Goal: Information Seeking & Learning: Find specific fact

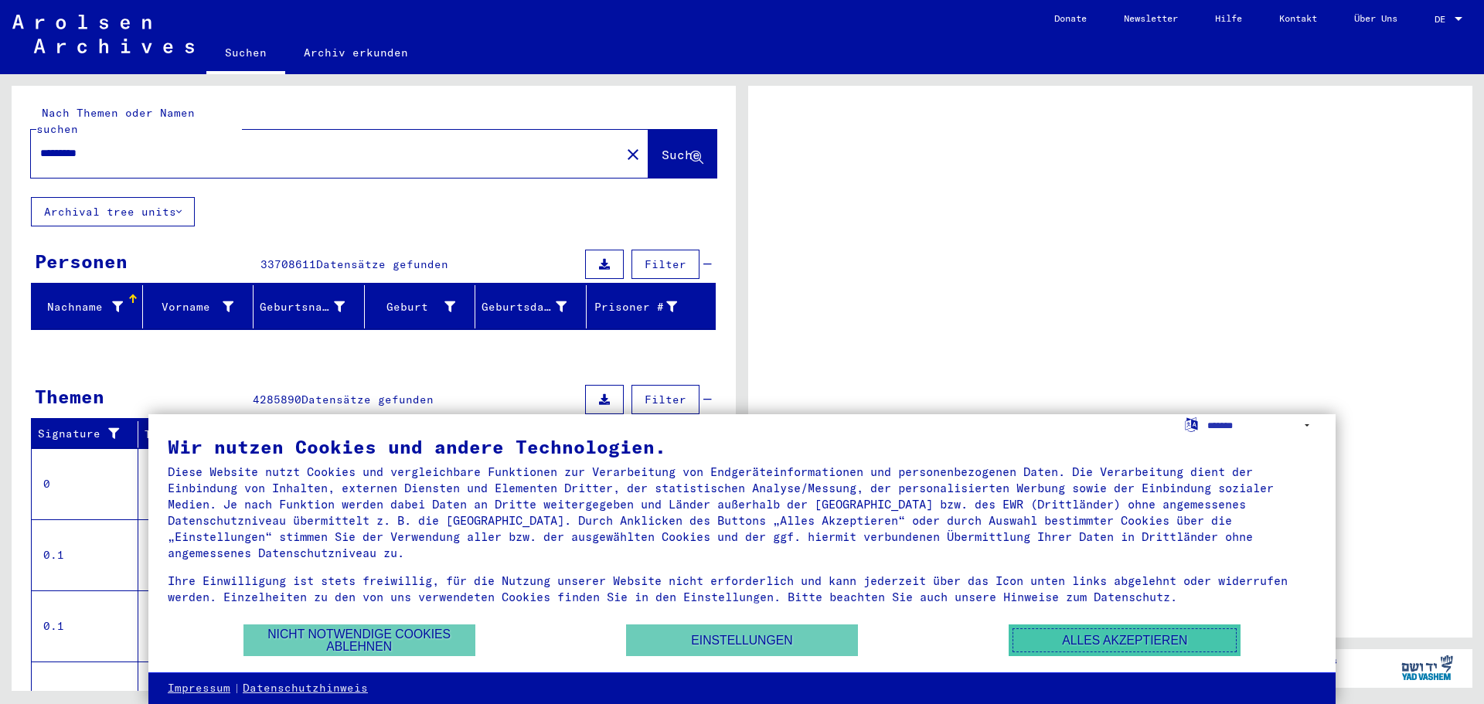
click at [1173, 644] on button "Alles akzeptieren" at bounding box center [1125, 641] width 232 height 32
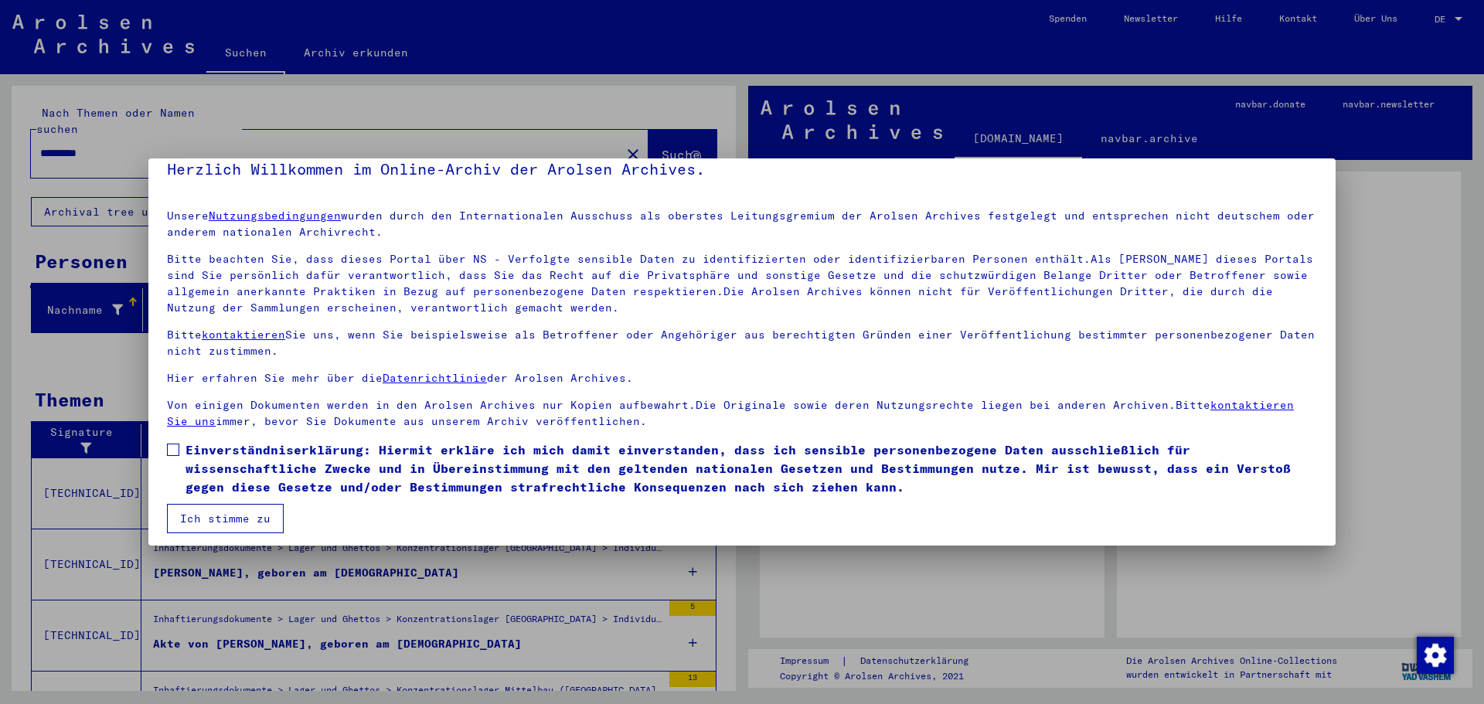
scroll to position [26, 0]
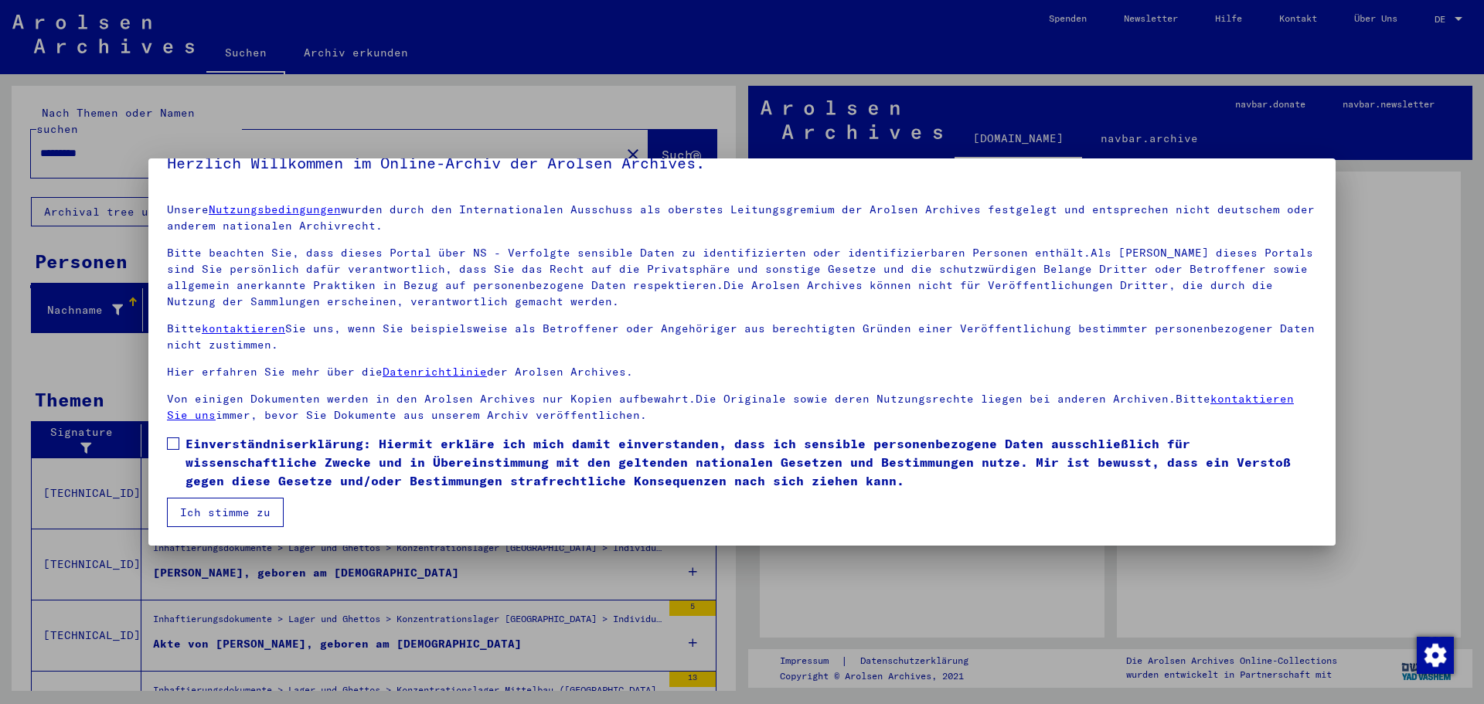
click at [216, 499] on button "Ich stimme zu" at bounding box center [225, 512] width 117 height 29
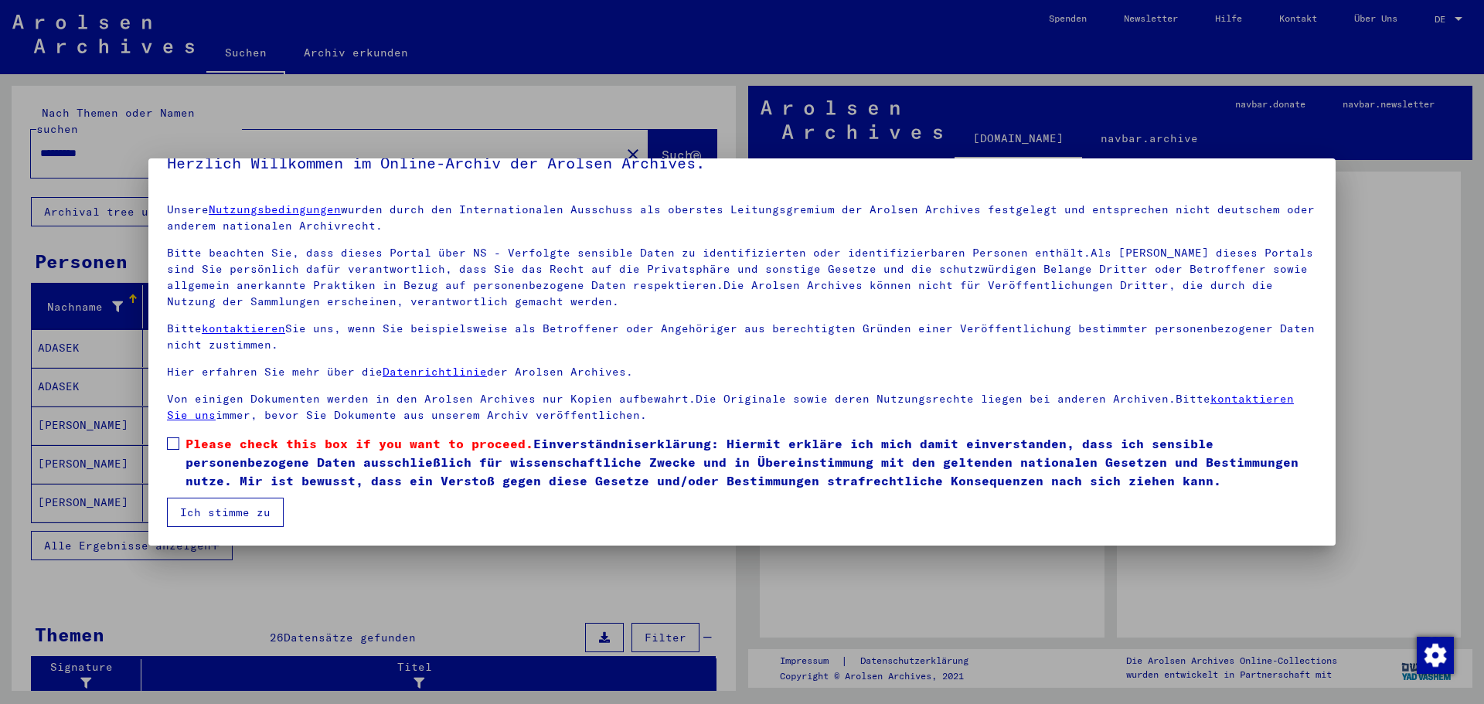
click at [200, 516] on button "Ich stimme zu" at bounding box center [225, 512] width 117 height 29
click at [171, 441] on span at bounding box center [173, 444] width 12 height 12
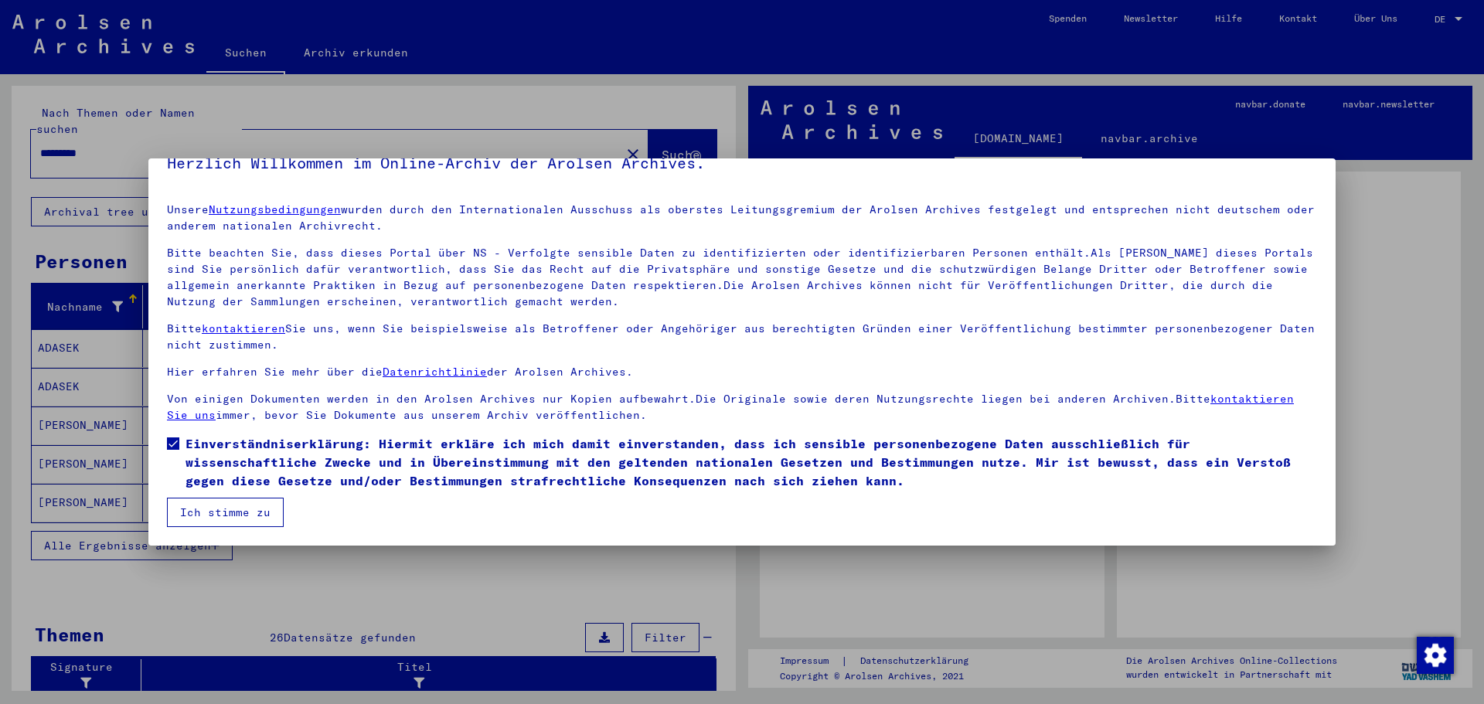
click at [220, 513] on button "Ich stimme zu" at bounding box center [225, 512] width 117 height 29
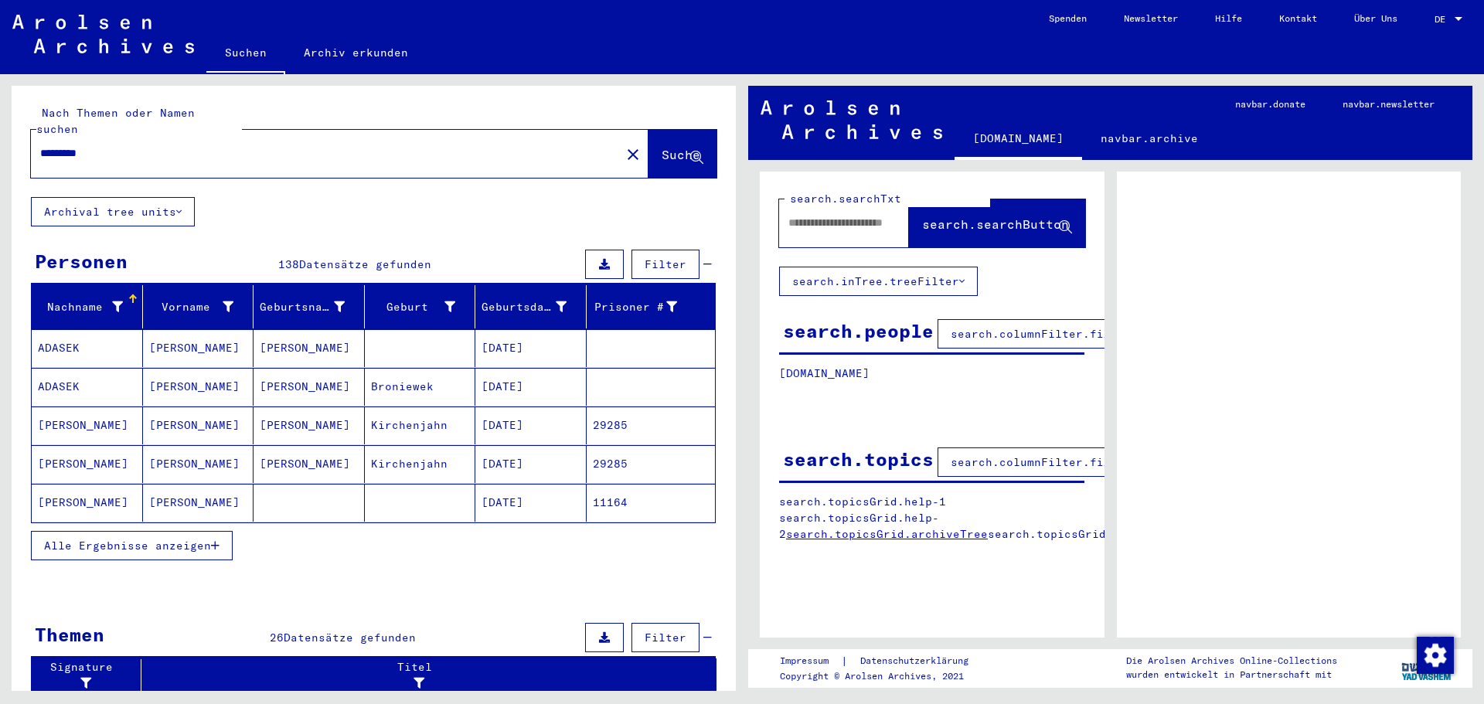
click at [169, 145] on input "*********" at bounding box center [325, 153] width 571 height 16
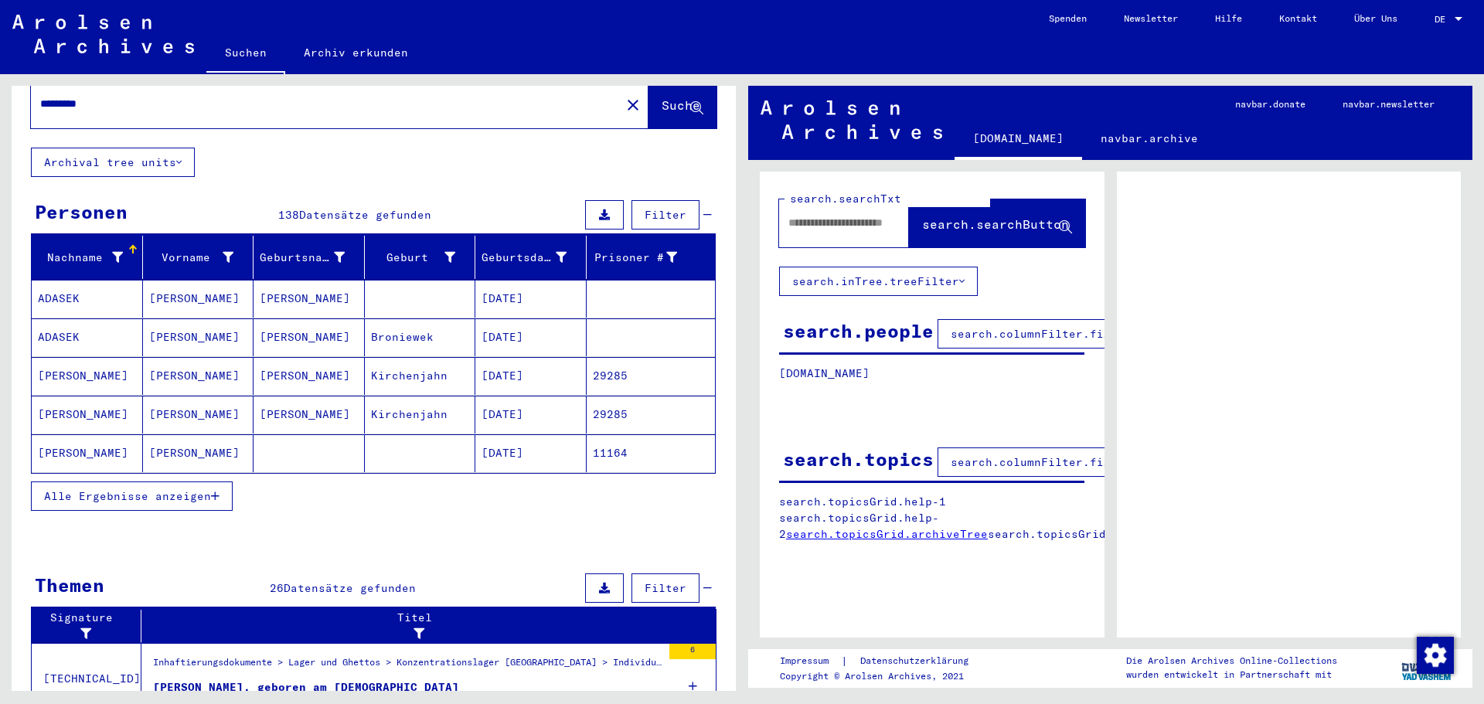
scroll to position [77, 0]
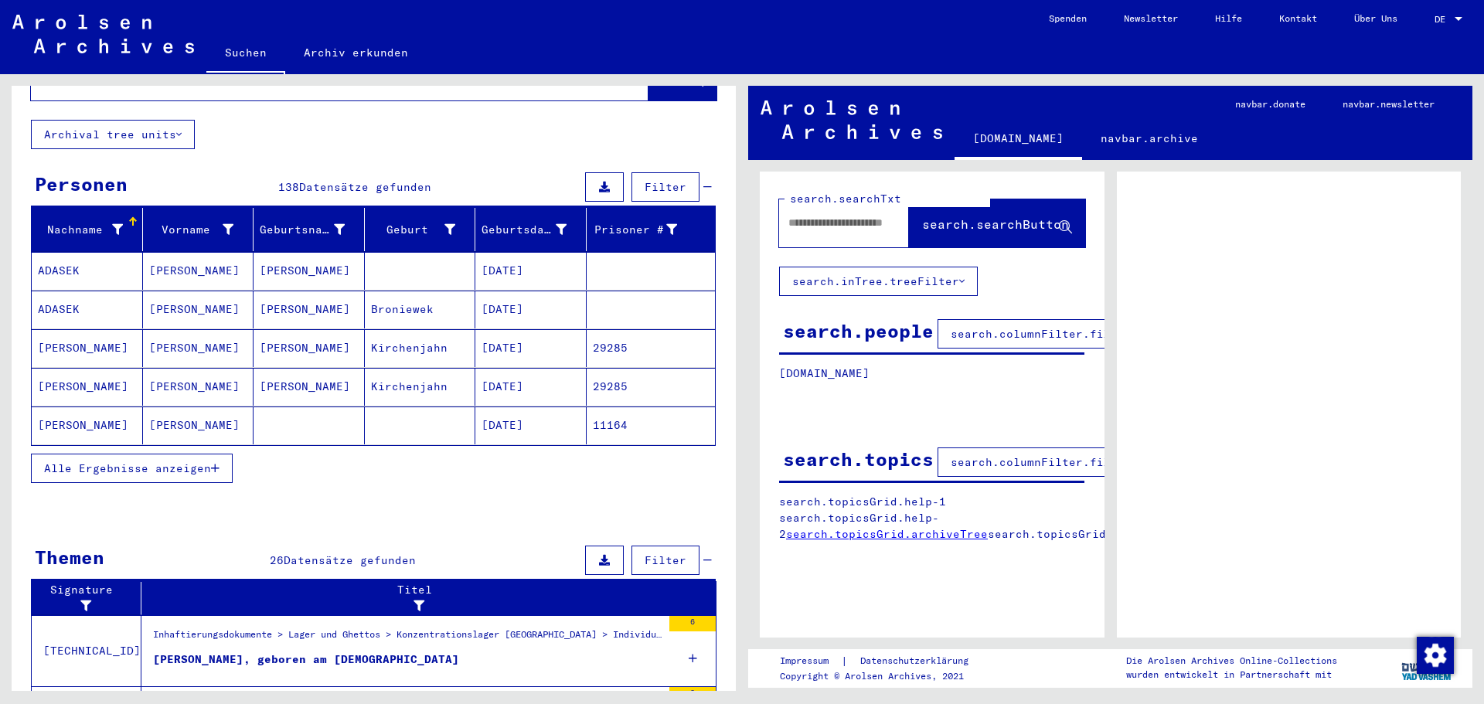
click at [225, 458] on button "Alle Ergebnisse anzeigen" at bounding box center [132, 468] width 202 height 29
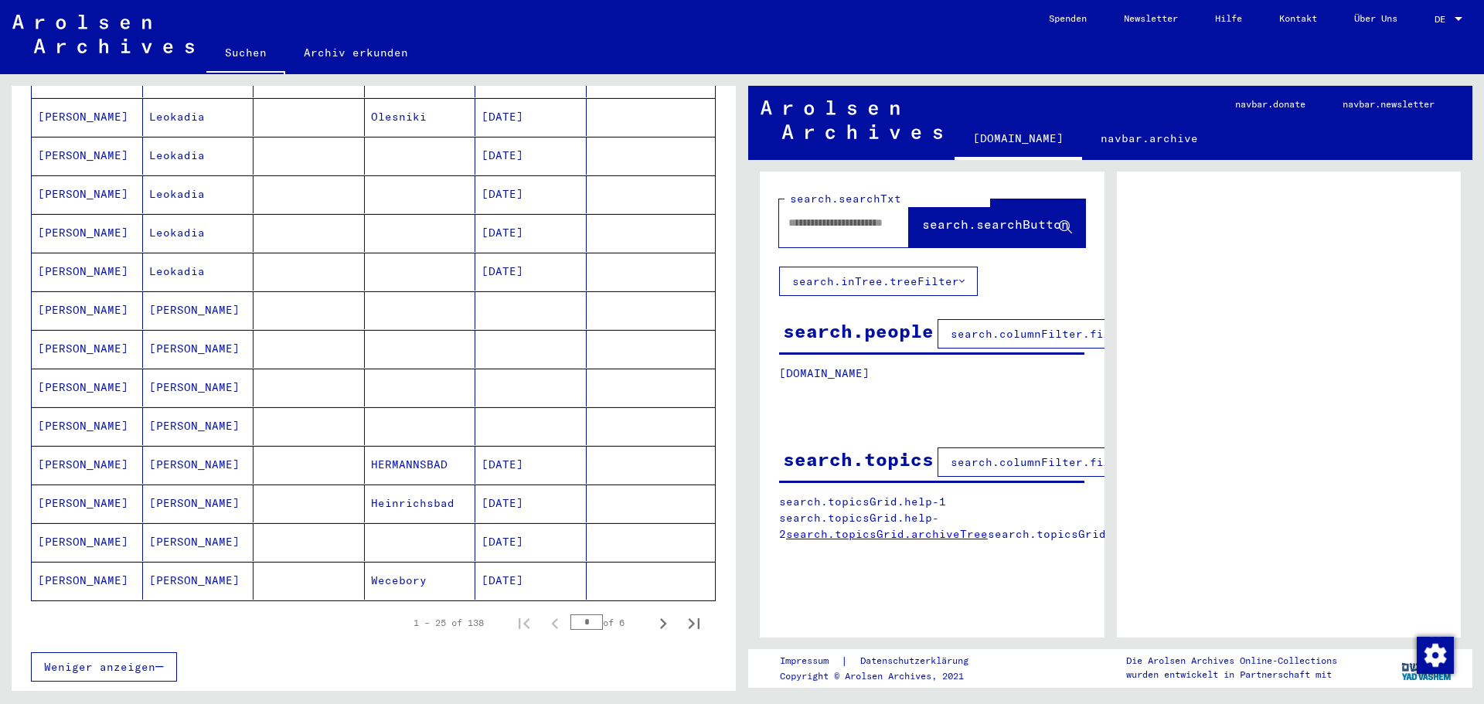
scroll to position [696, 0]
click at [652, 612] on icon "Next page" at bounding box center [663, 623] width 22 height 22
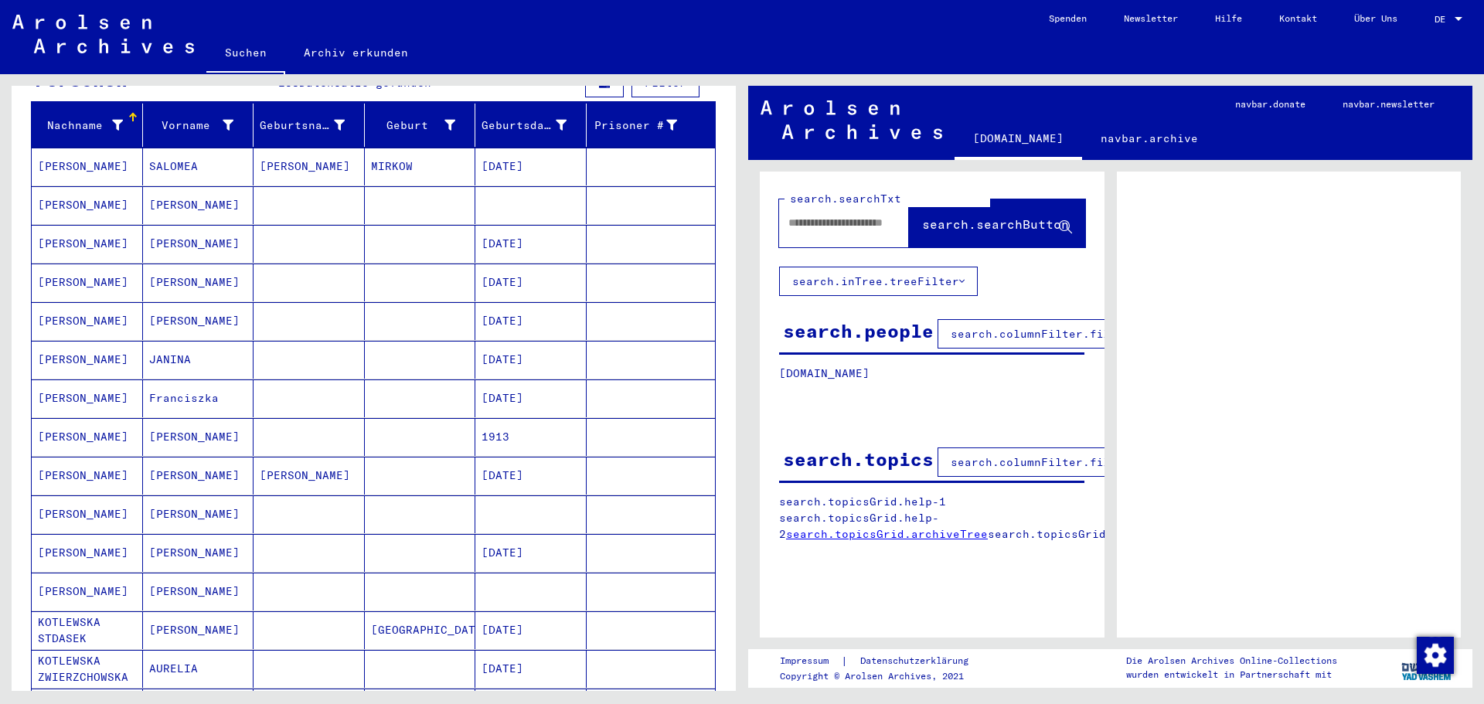
scroll to position [155, 0]
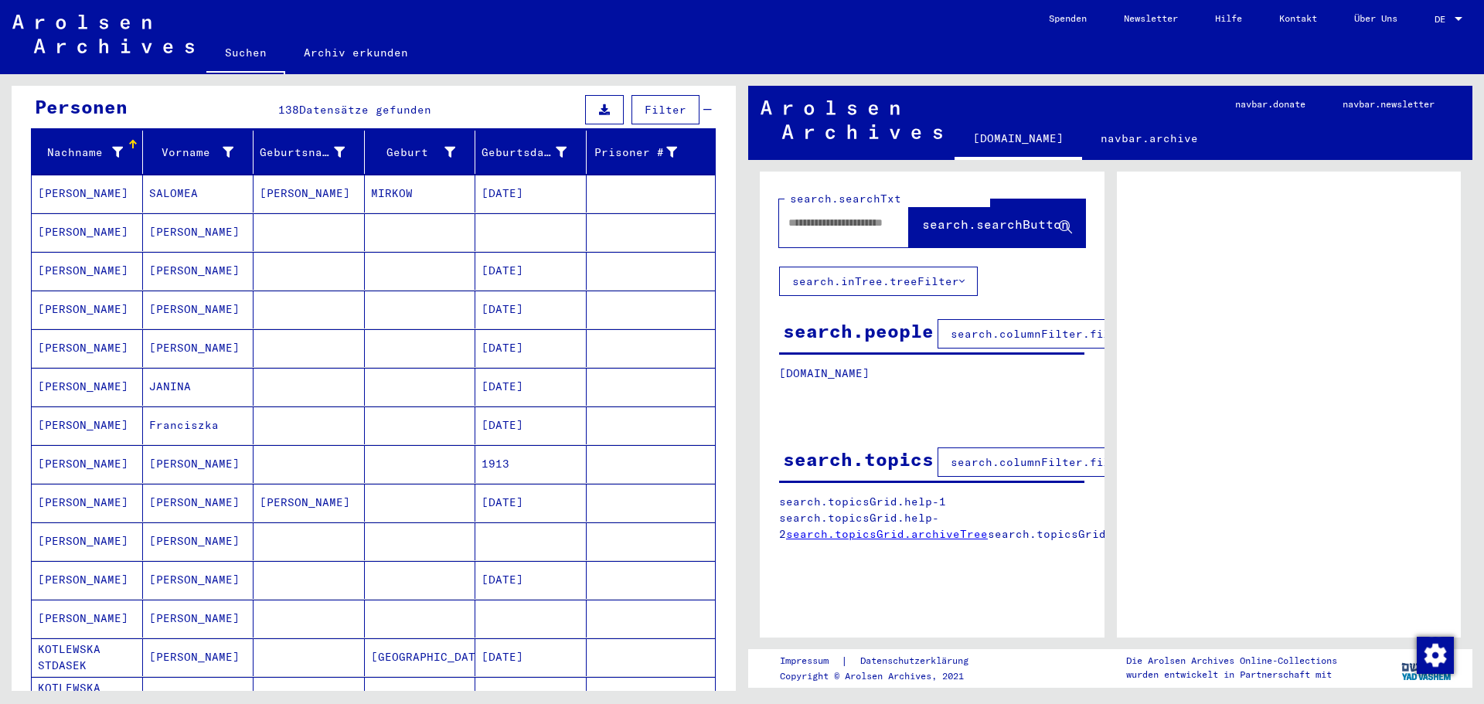
click at [74, 449] on mat-cell "[PERSON_NAME]" at bounding box center [87, 464] width 111 height 38
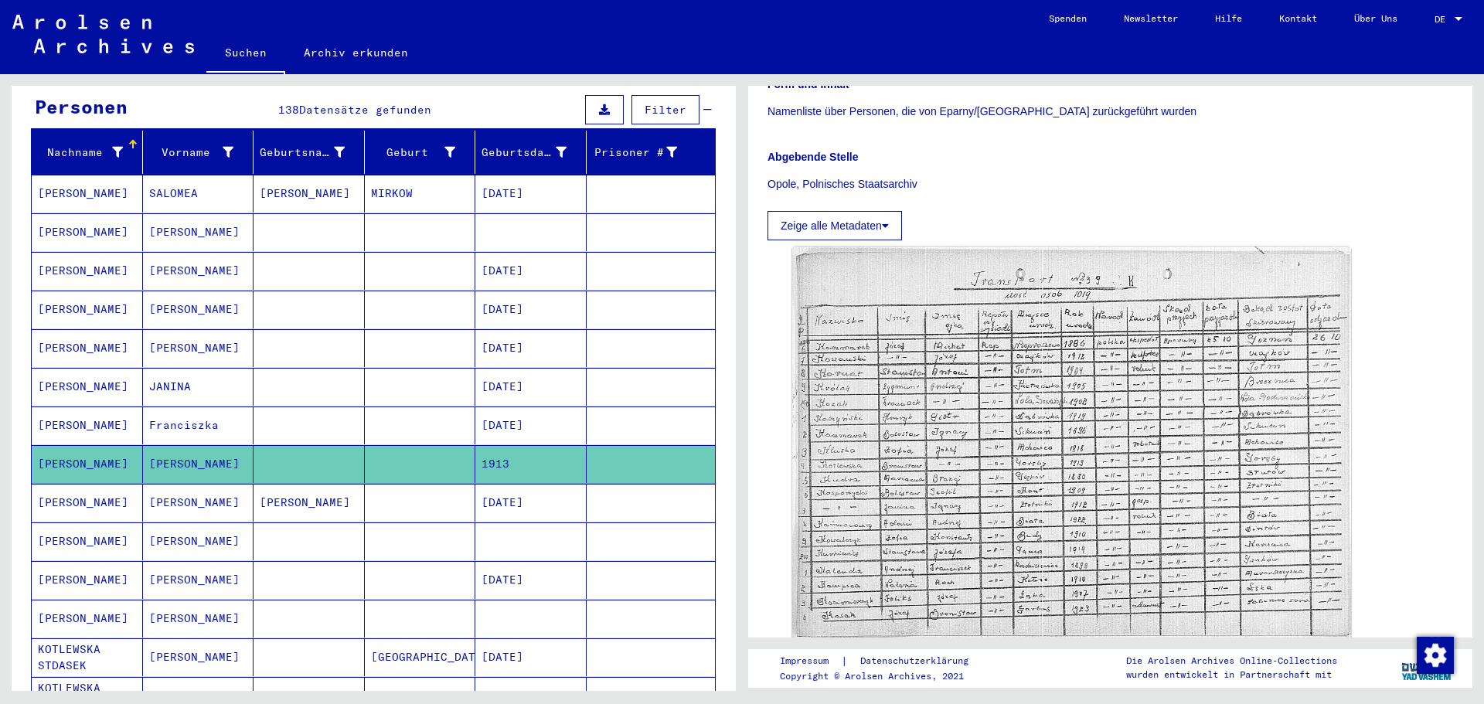
scroll to position [309, 0]
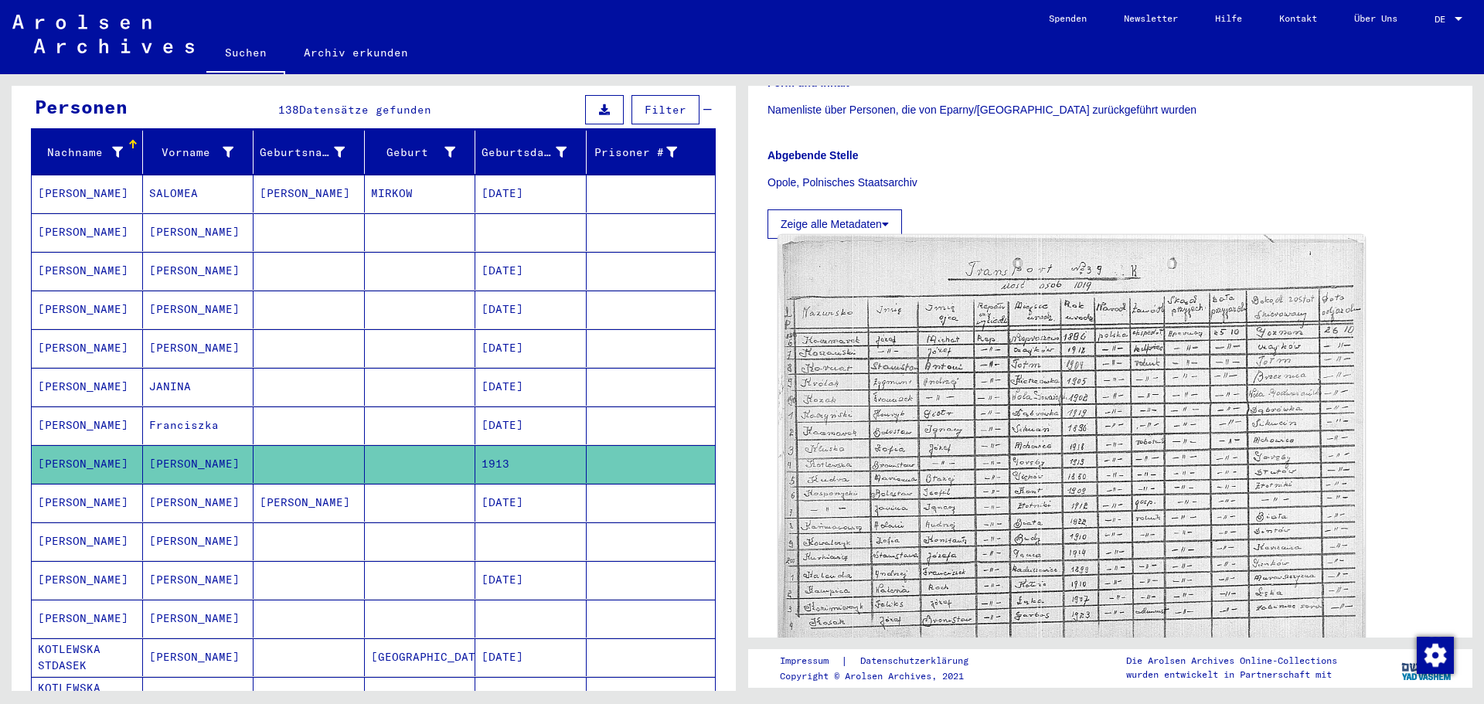
click at [876, 402] on img at bounding box center [1072, 442] width 587 height 415
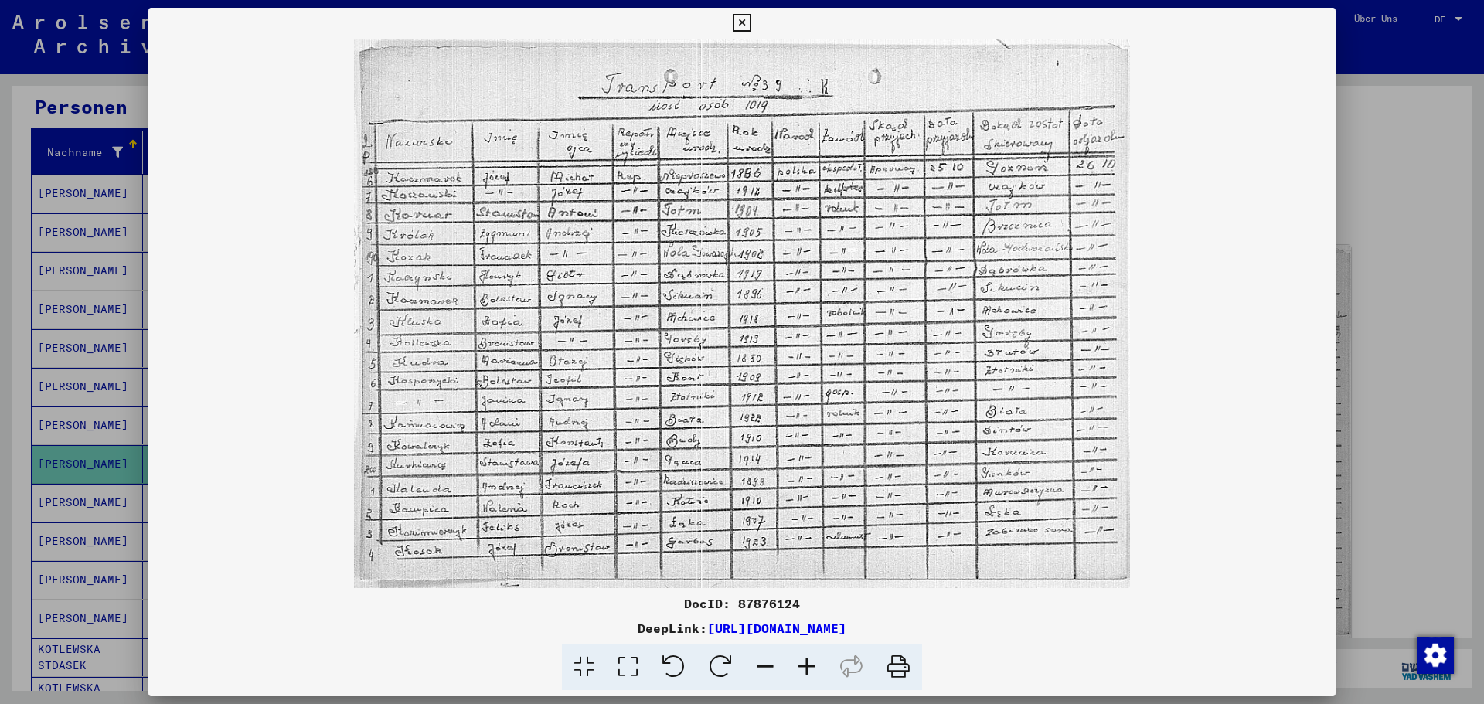
click at [710, 342] on img at bounding box center [741, 314] width 1187 height 550
click at [748, 18] on icon at bounding box center [742, 23] width 18 height 19
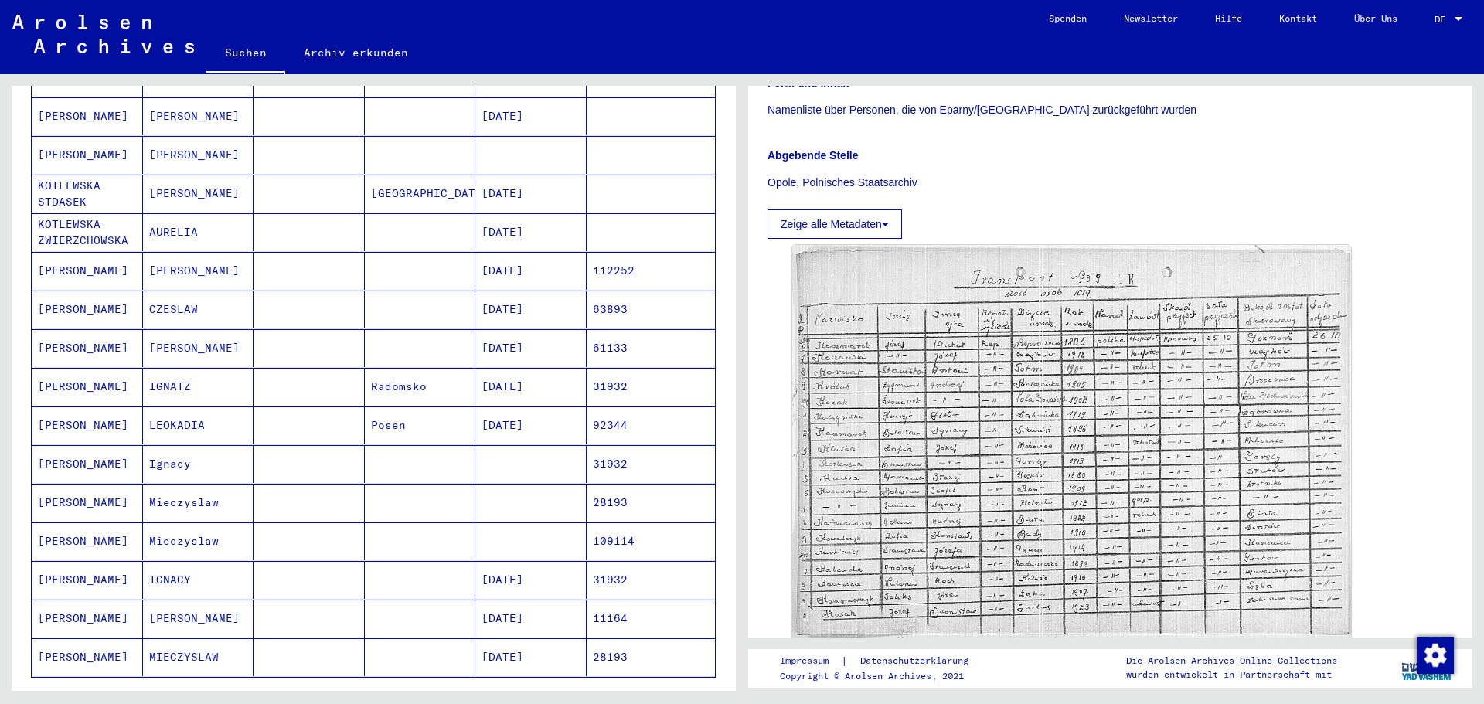
scroll to position [696, 0]
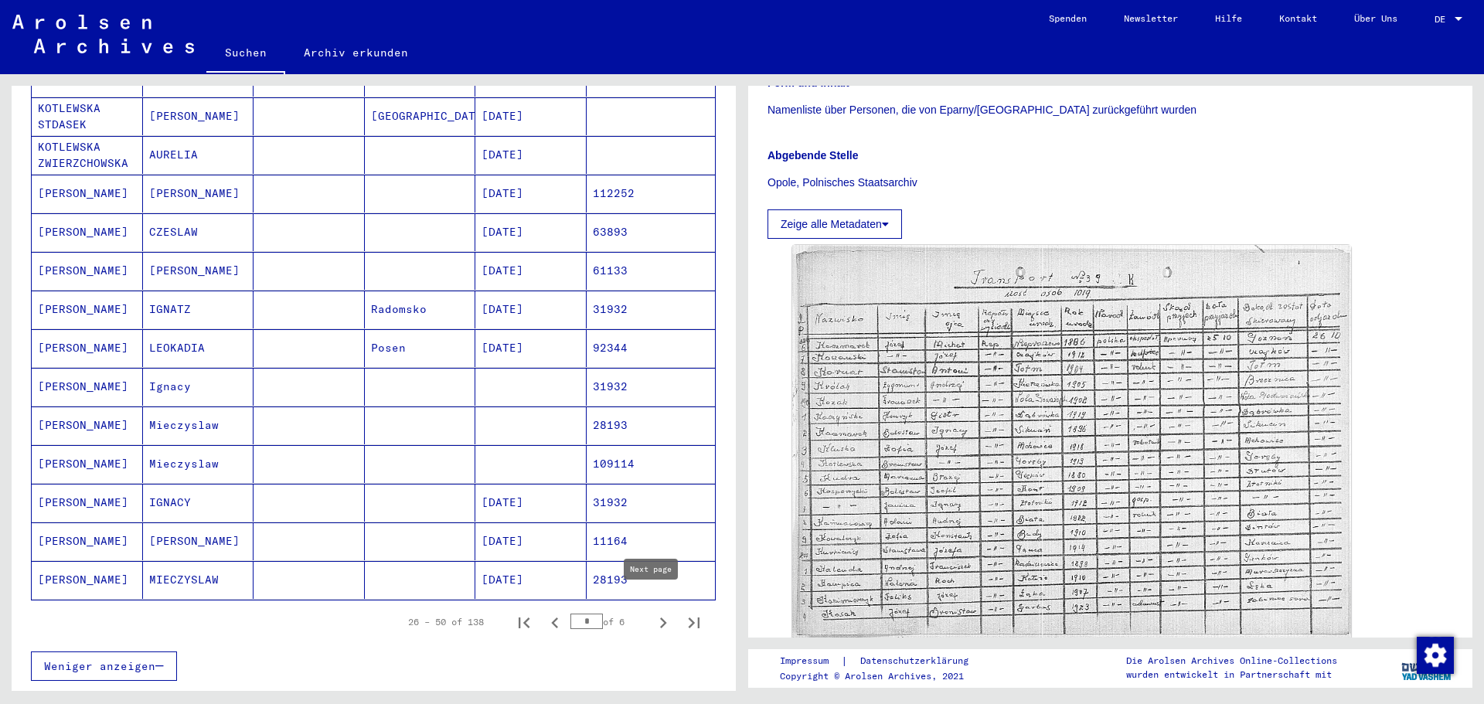
click at [652, 612] on icon "Next page" at bounding box center [663, 623] width 22 height 22
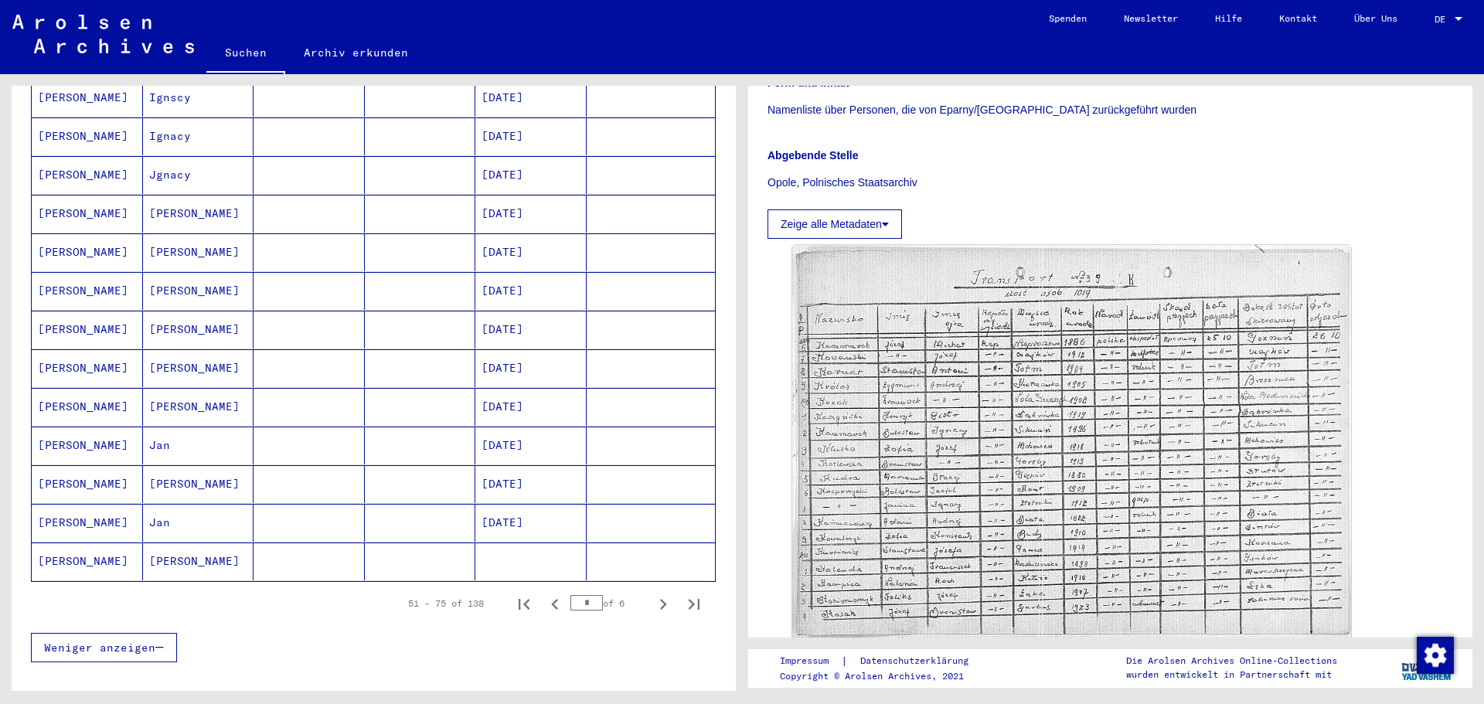
scroll to position [850, 0]
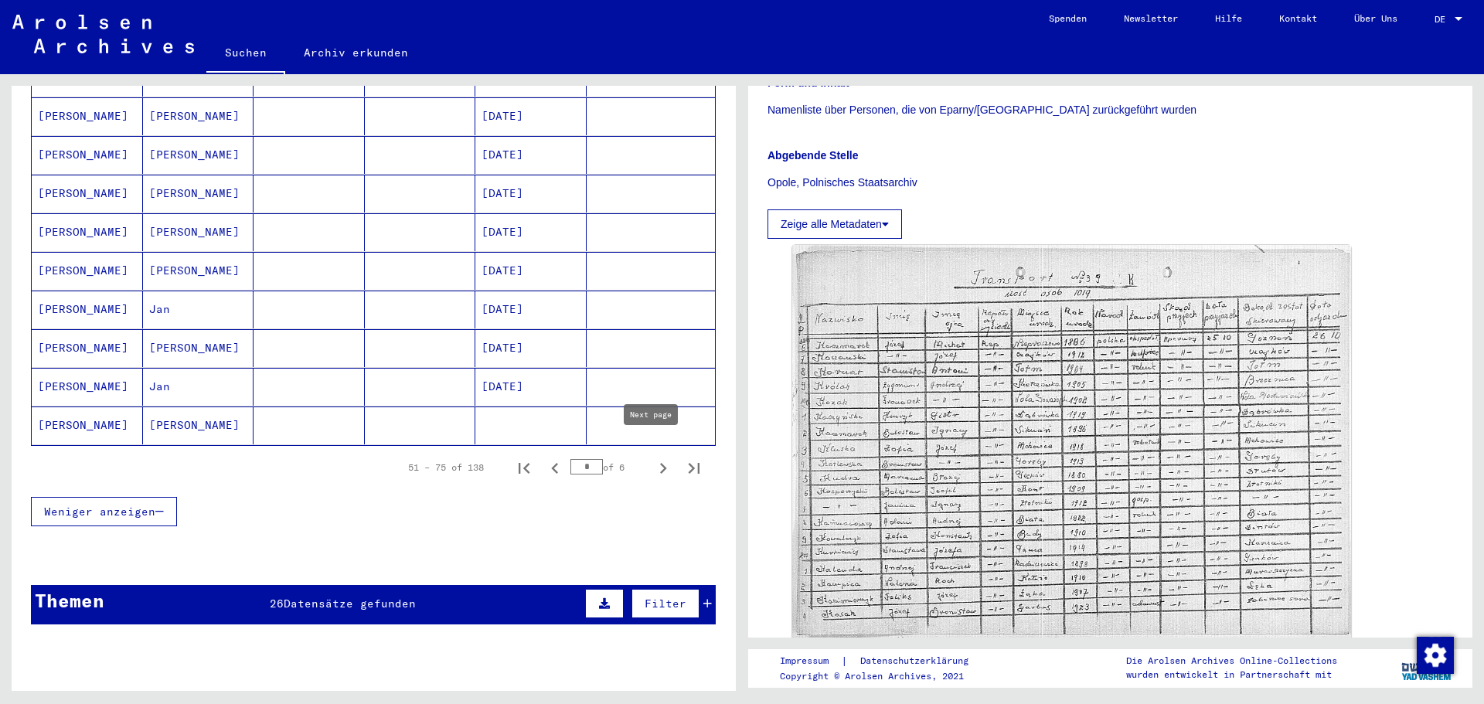
click at [660, 463] on icon "Next page" at bounding box center [663, 468] width 7 height 11
click at [652, 458] on icon "Next page" at bounding box center [663, 469] width 22 height 22
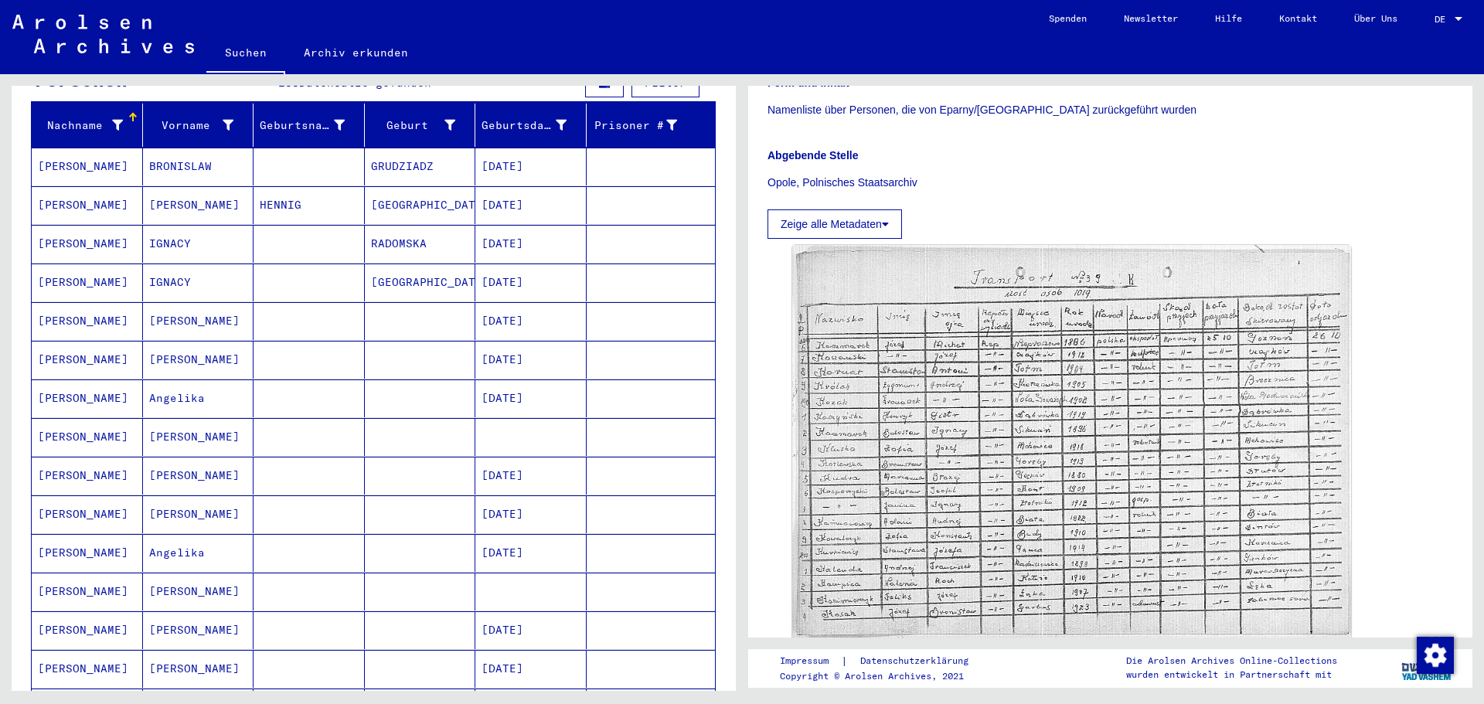
scroll to position [155, 0]
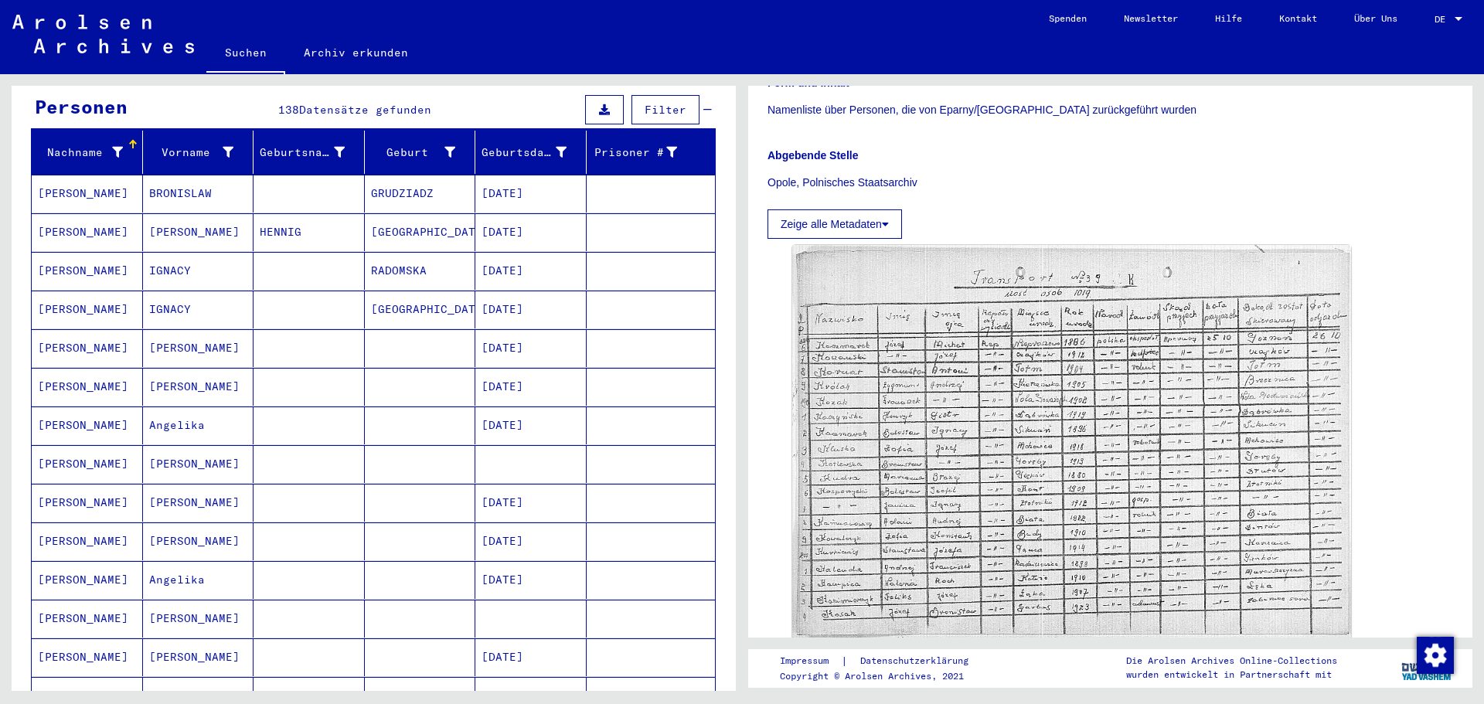
click at [192, 186] on mat-cell "BRONISLAW" at bounding box center [198, 194] width 111 height 38
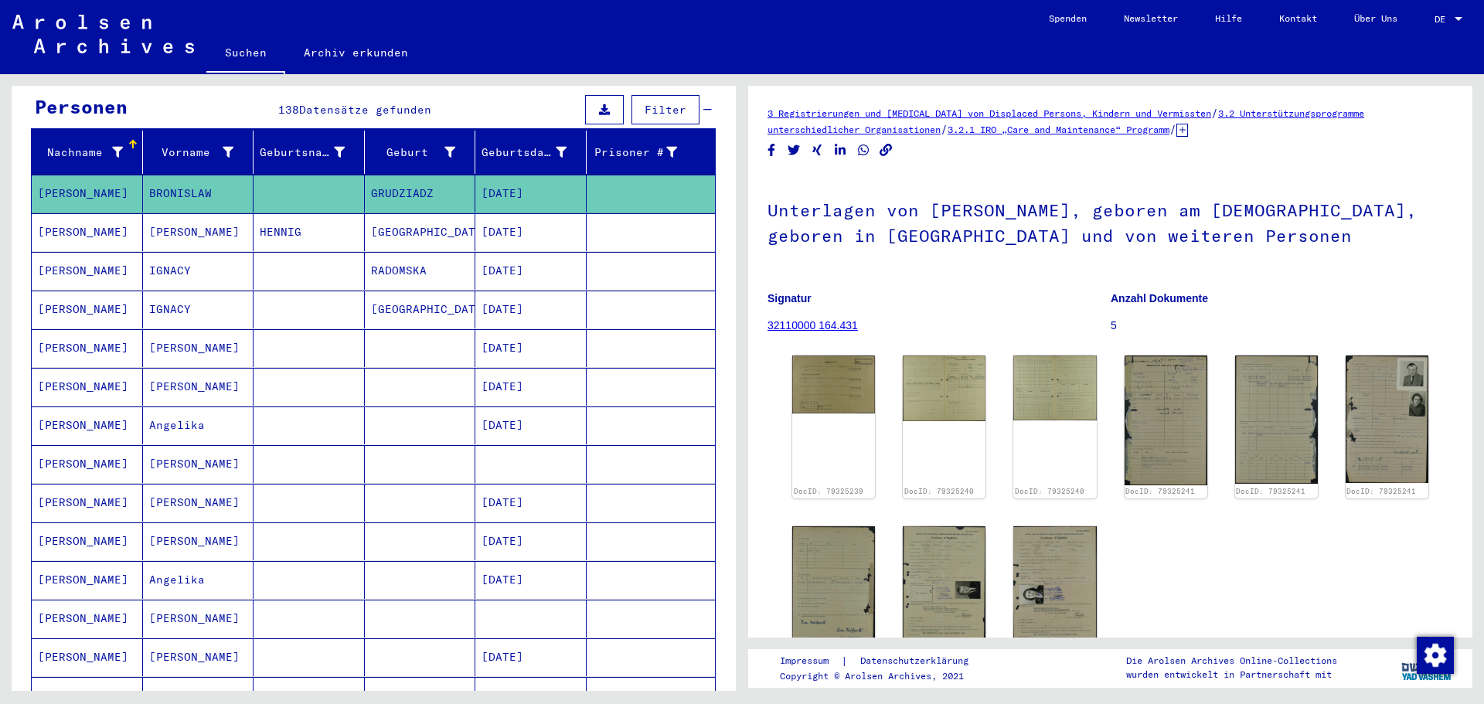
click at [877, 374] on div "DocID: 79325239 DocID: 79325240 DocID: 79325240 DocID: 79325241 DocID: 79325241…" at bounding box center [1110, 511] width 649 height 324
click at [849, 375] on img at bounding box center [833, 383] width 87 height 60
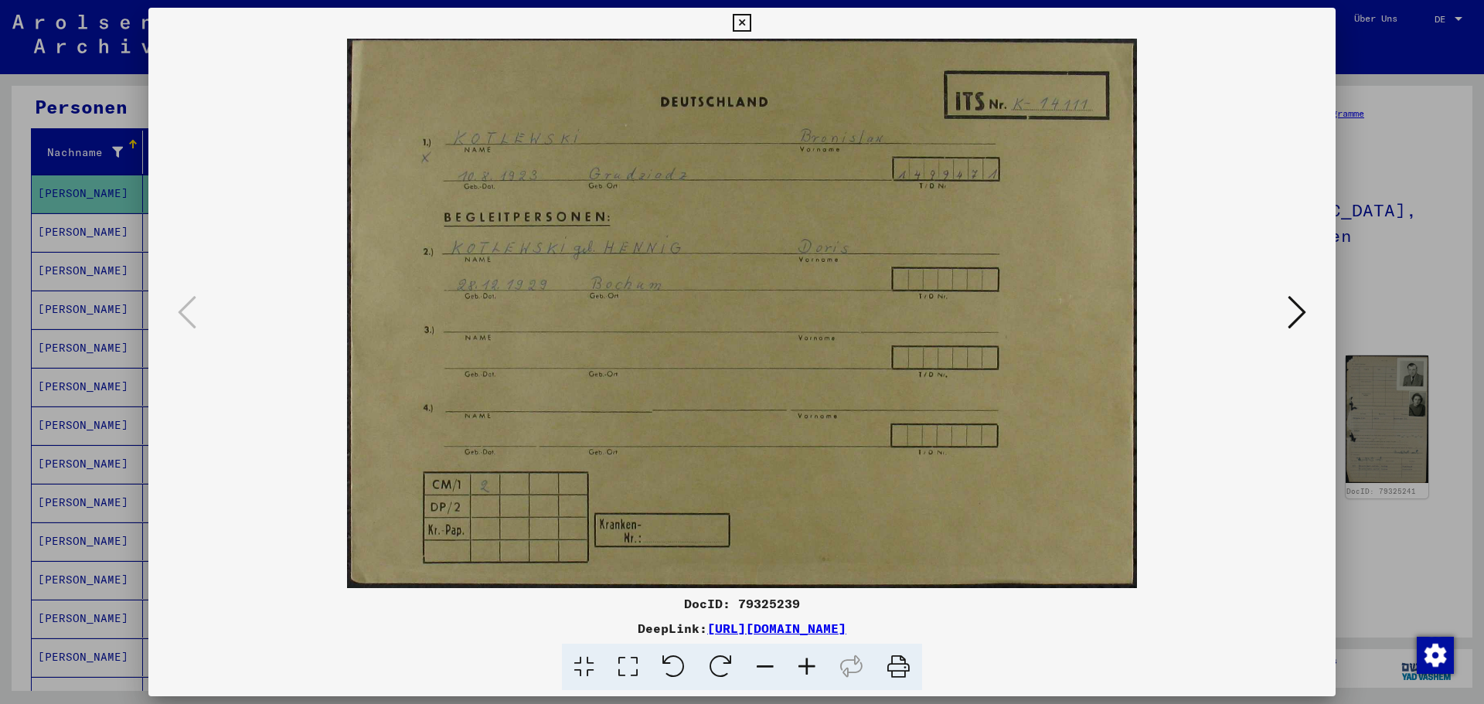
click at [1300, 331] on button at bounding box center [1297, 313] width 28 height 44
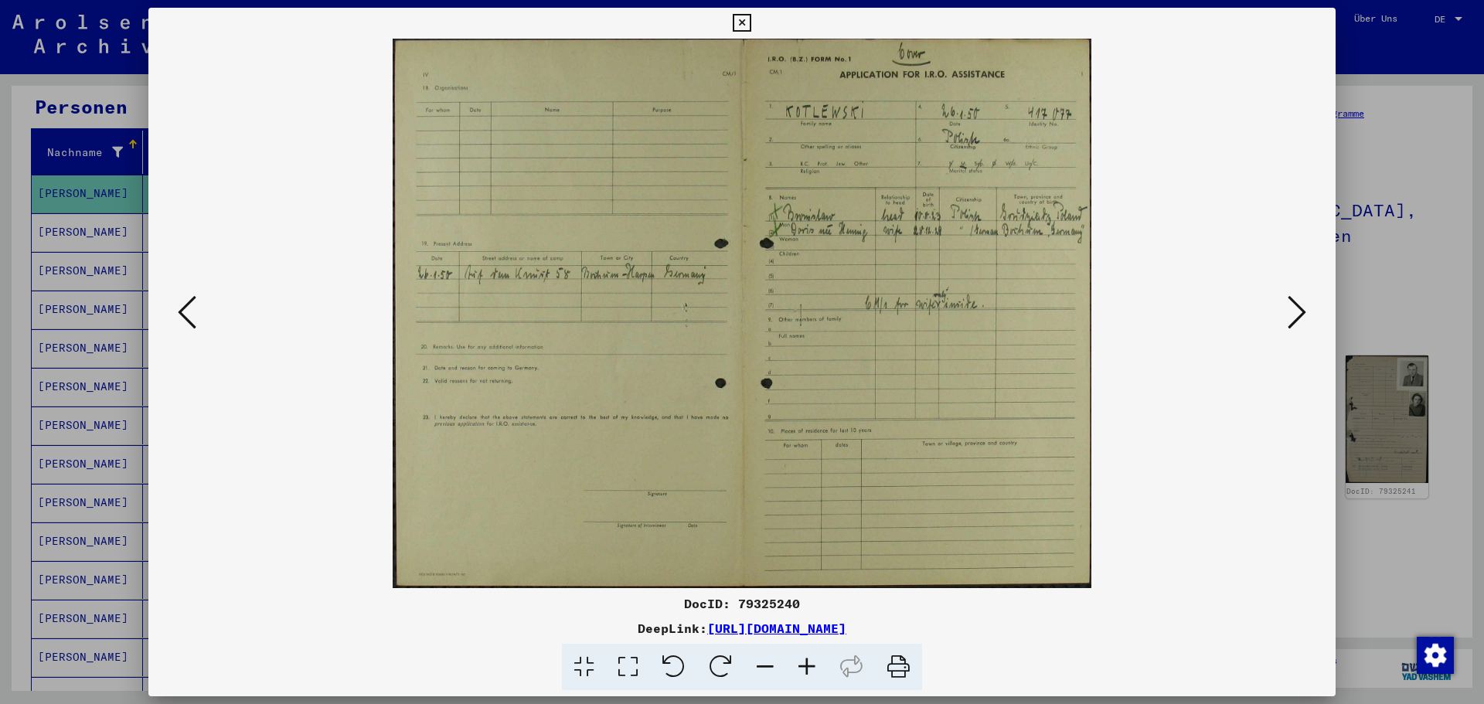
click at [1431, 142] on div at bounding box center [742, 352] width 1484 height 704
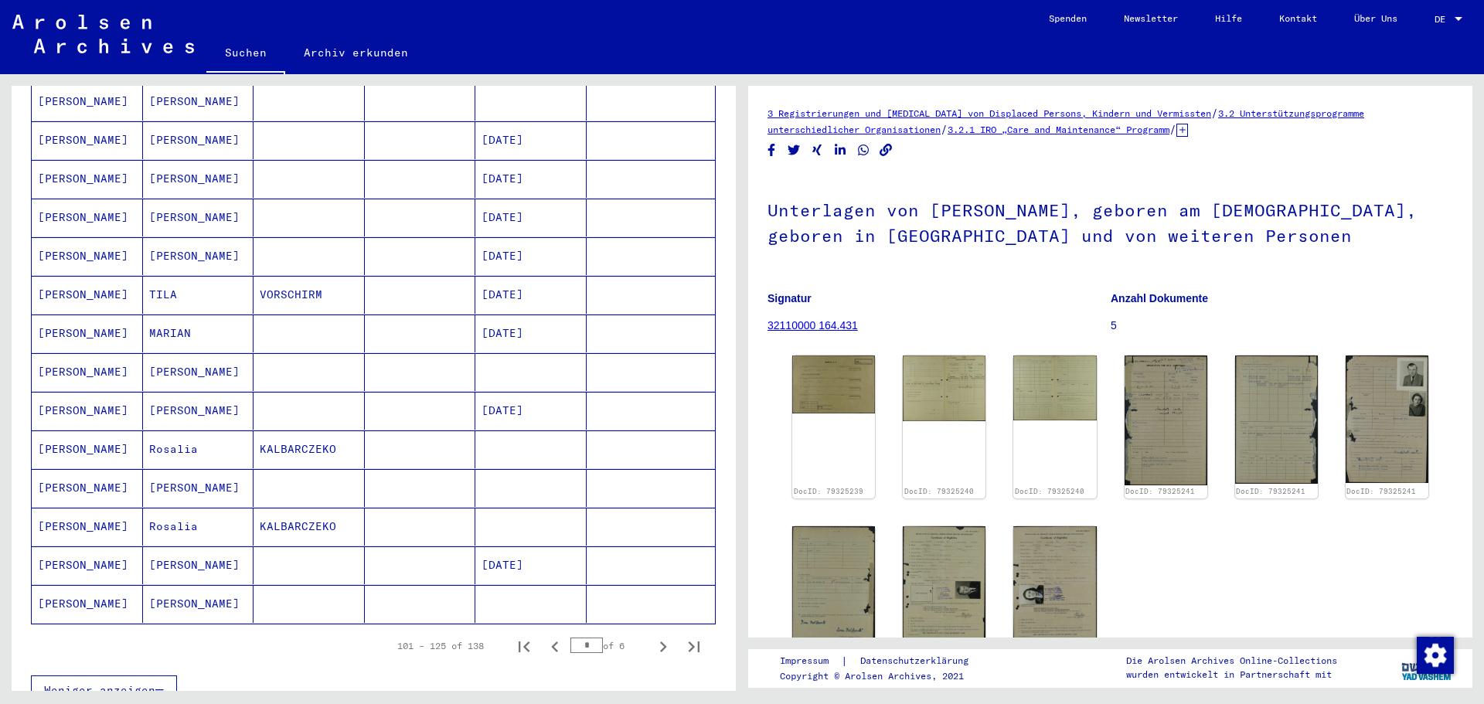
scroll to position [696, 0]
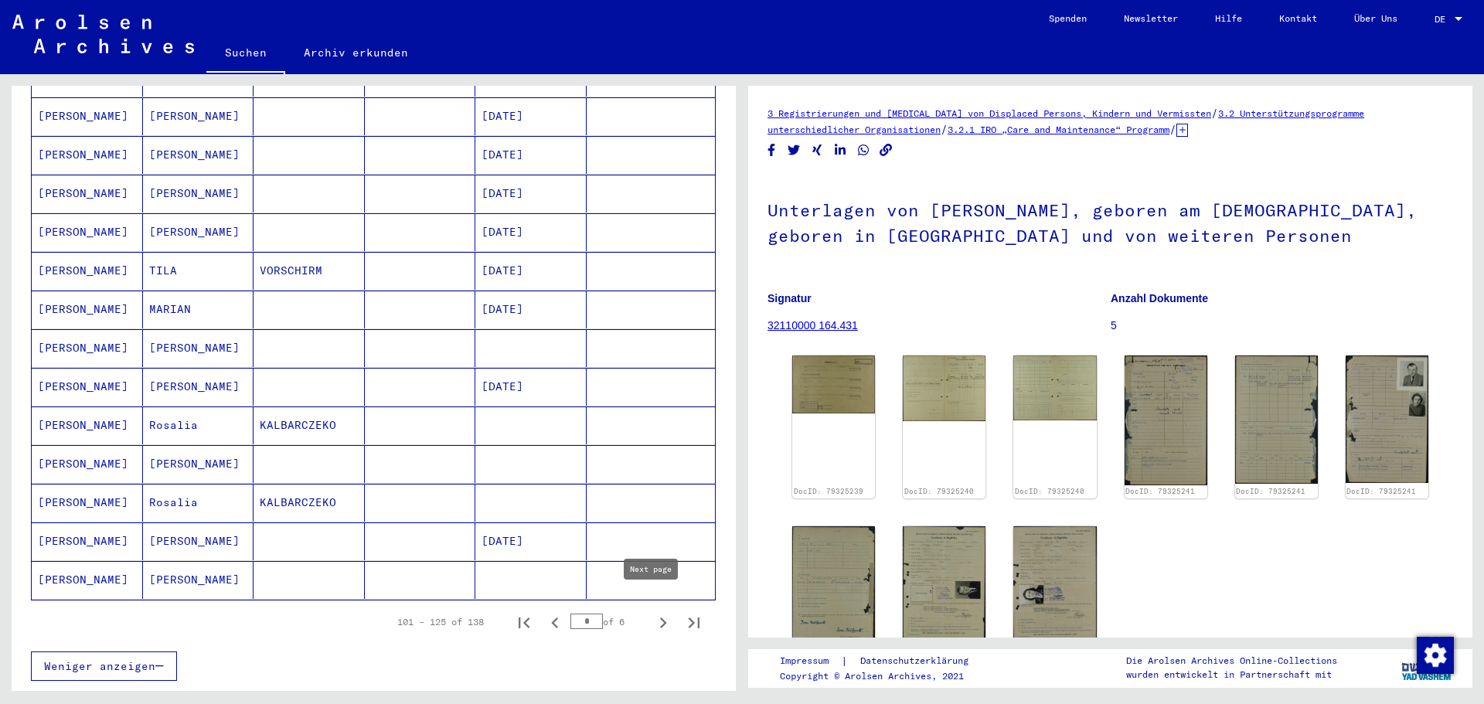
click at [656, 612] on icon "Next page" at bounding box center [663, 623] width 22 height 22
type input "*"
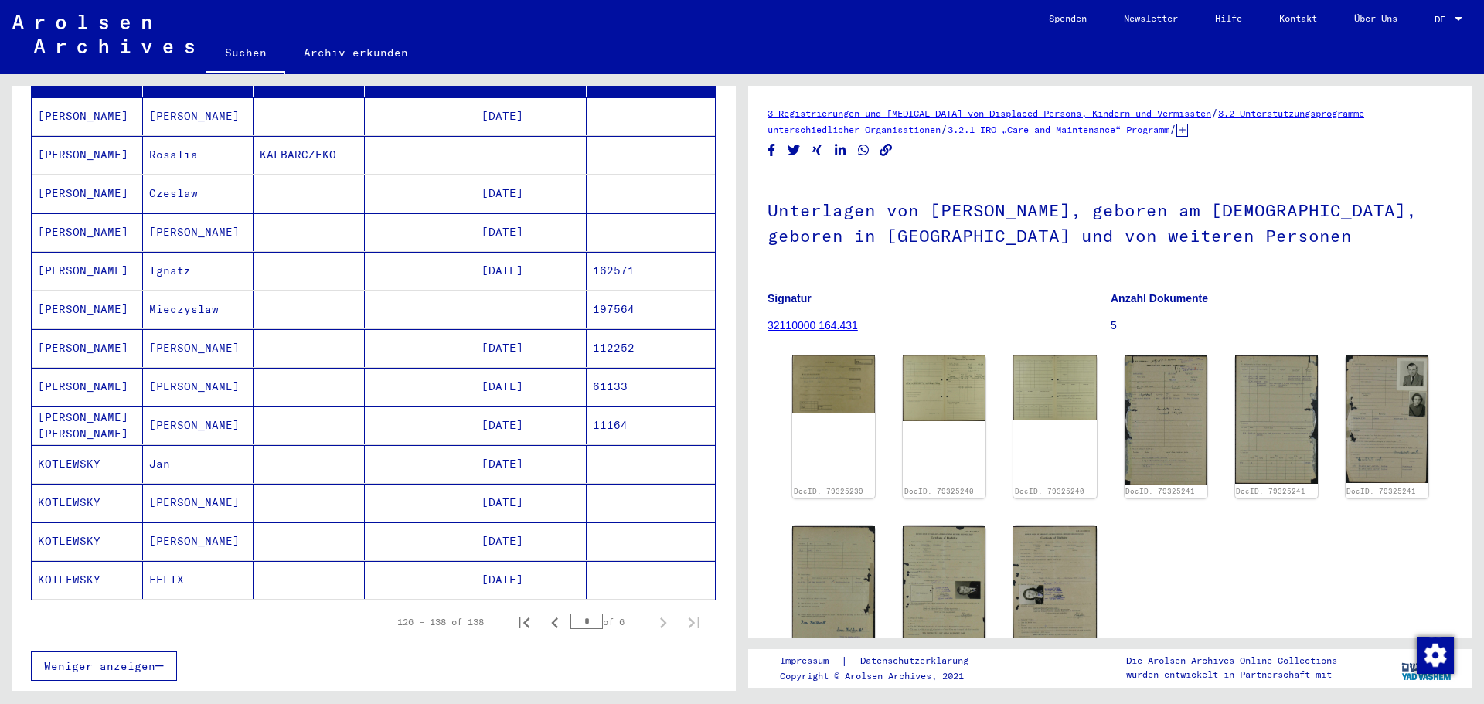
scroll to position [155, 0]
